Goal: Task Accomplishment & Management: Manage account settings

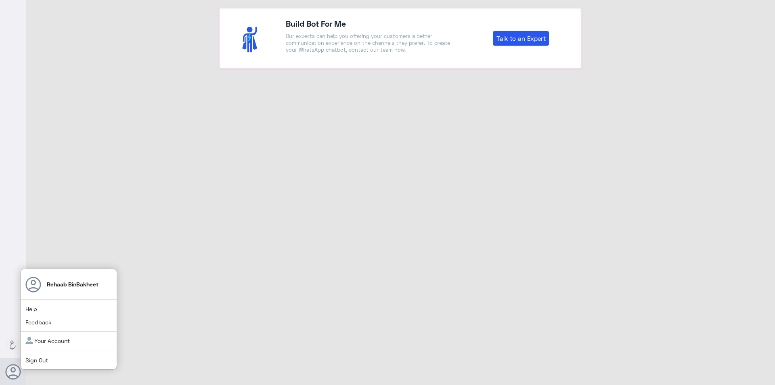
click at [29, 361] on link "Sign Out" at bounding box center [36, 360] width 23 height 7
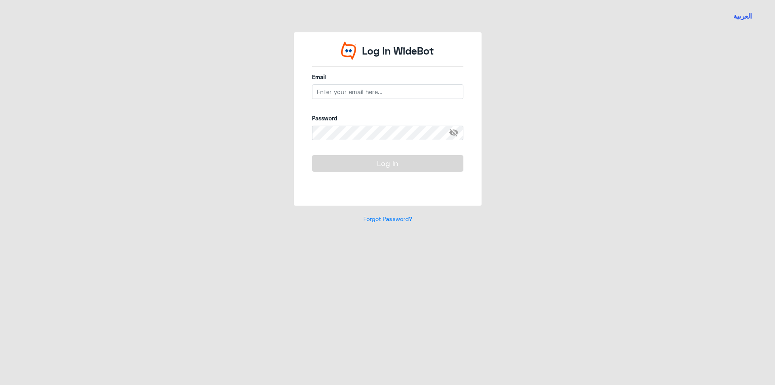
type input "[EMAIL_ADDRESS][DOMAIN_NAME]"
click at [368, 164] on button "Log In" at bounding box center [387, 163] width 151 height 16
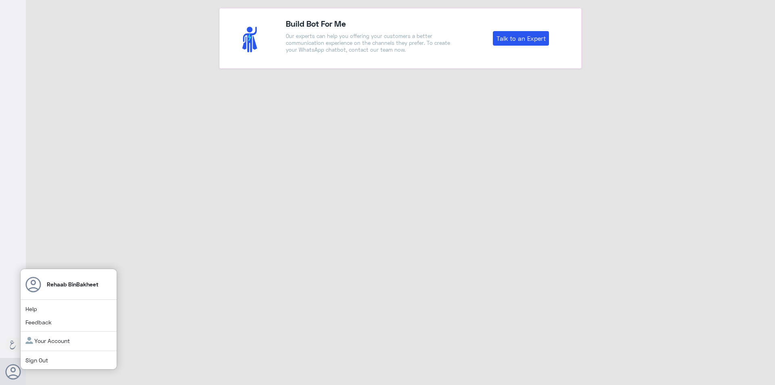
click at [30, 360] on link "Sign Out" at bounding box center [36, 360] width 23 height 7
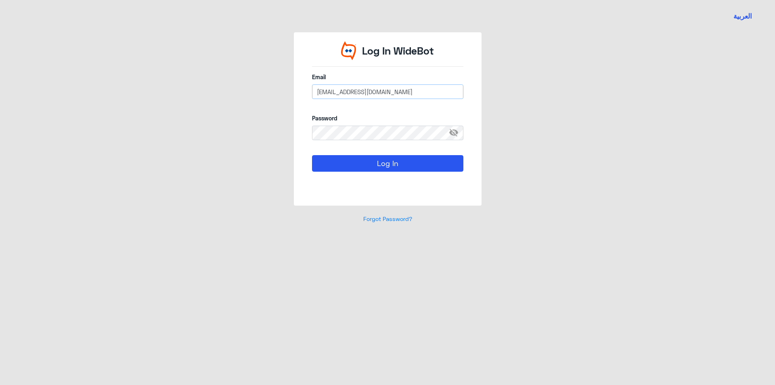
click at [368, 86] on input "[EMAIL_ADDRESS][DOMAIN_NAME]" at bounding box center [387, 91] width 151 height 15
type input "a_salmutairi@Dallah-Hospital.com"
click at [385, 161] on button "Log In" at bounding box center [387, 163] width 151 height 16
